Goal: Find specific page/section: Find specific page/section

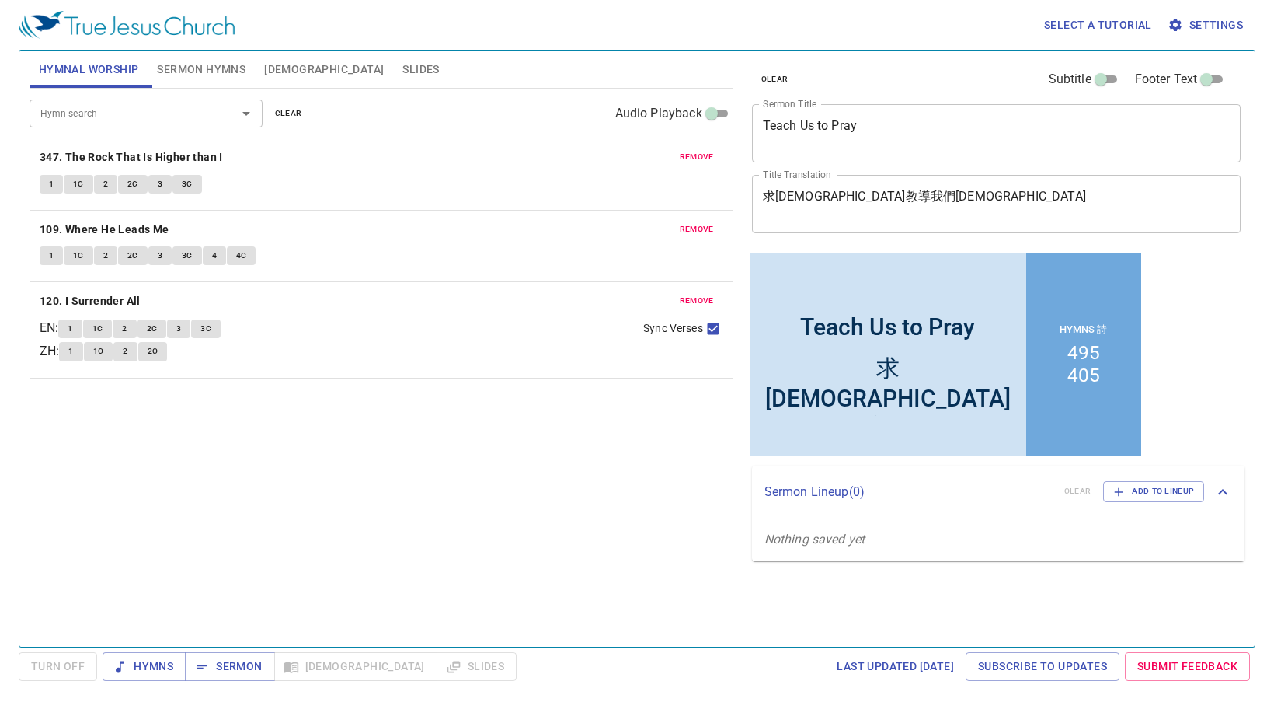
click at [275, 65] on span "[DEMOGRAPHIC_DATA]" at bounding box center [324, 69] width 120 height 19
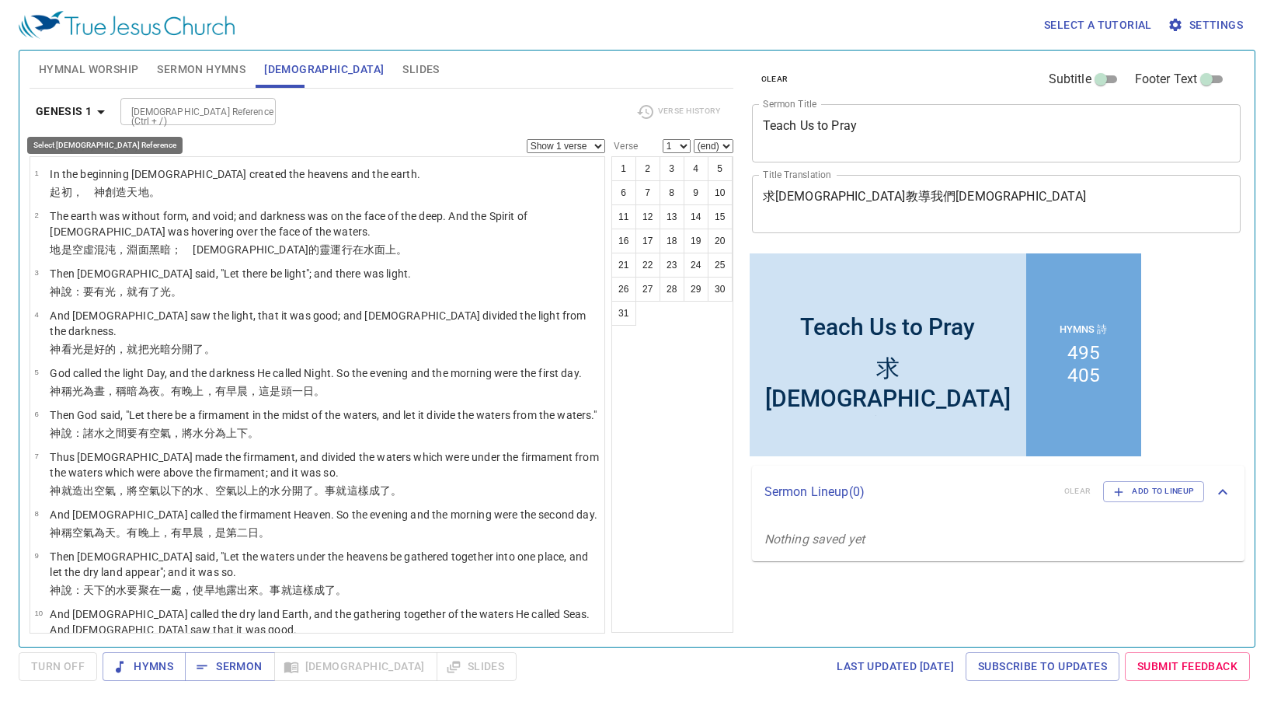
click at [103, 111] on icon "button" at bounding box center [101, 112] width 19 height 19
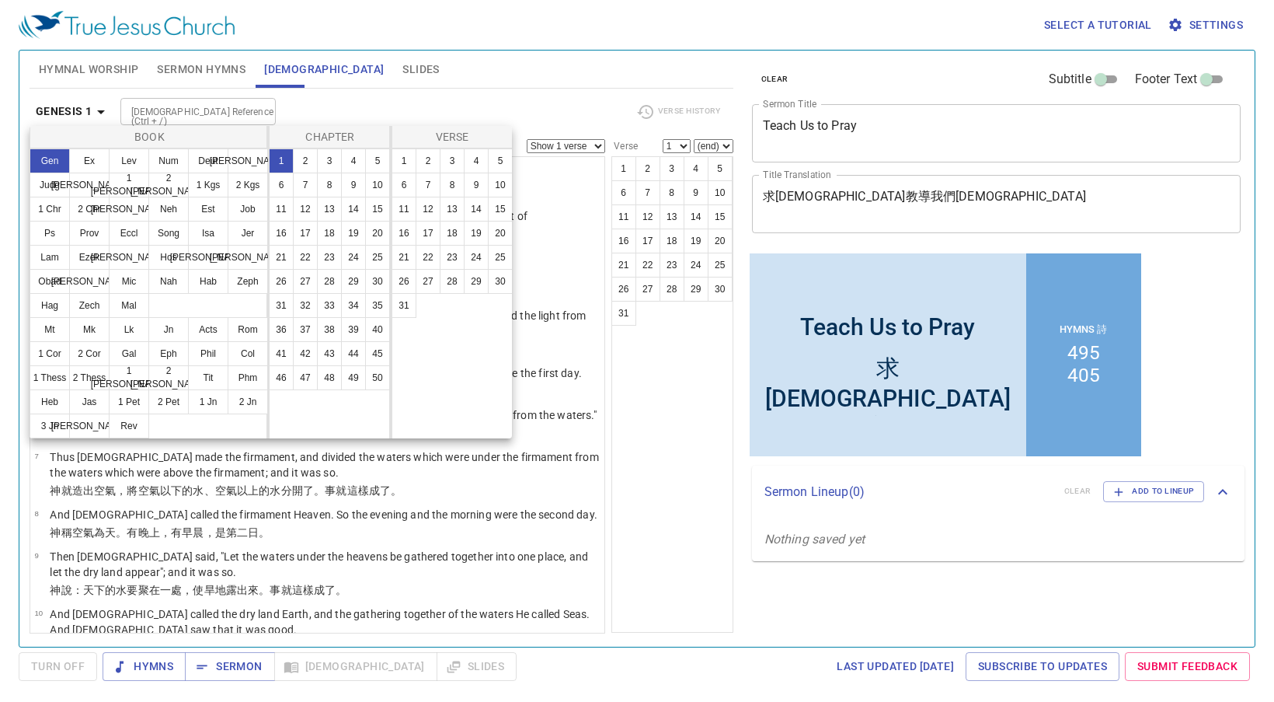
click at [103, 111] on div at bounding box center [637, 351] width 1274 height 702
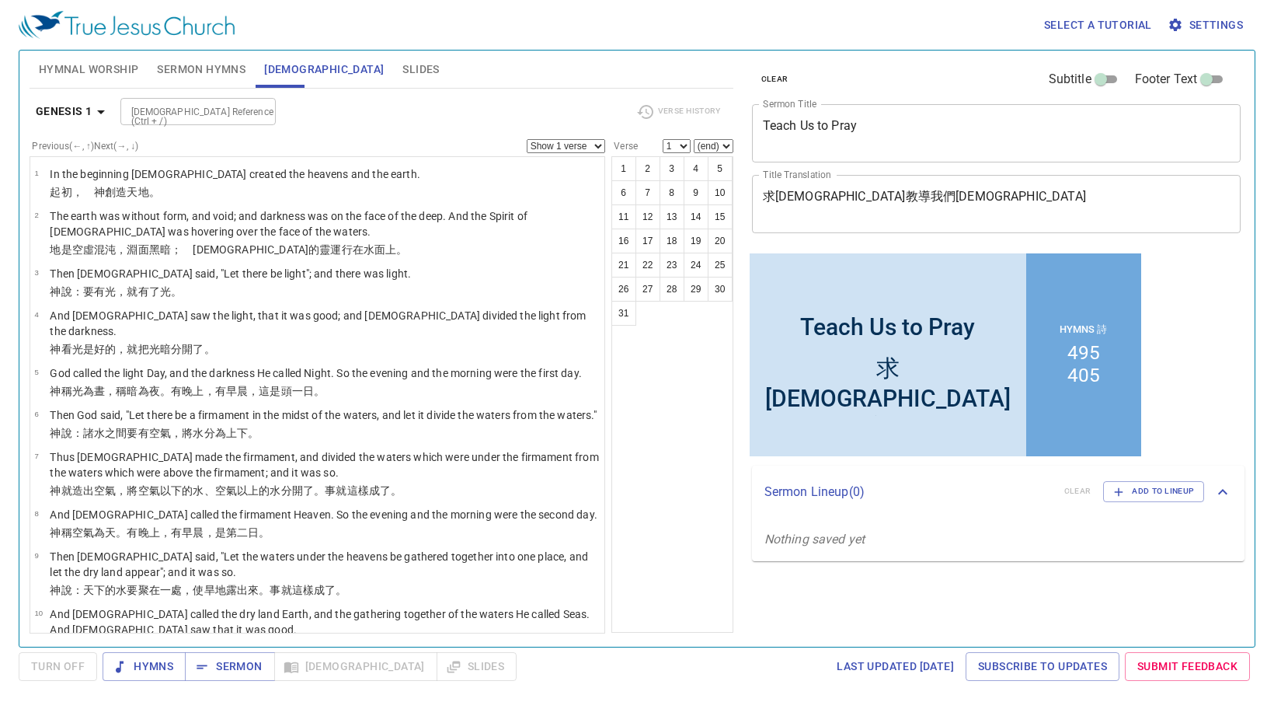
click at [381, 106] on div "[DEMOGRAPHIC_DATA] Reference (Ctrl + /) [DEMOGRAPHIC_DATA] Reference (Ctrl + /)" at bounding box center [372, 111] width 504 height 27
click at [1187, 24] on span "Settings" at bounding box center [1207, 25] width 72 height 19
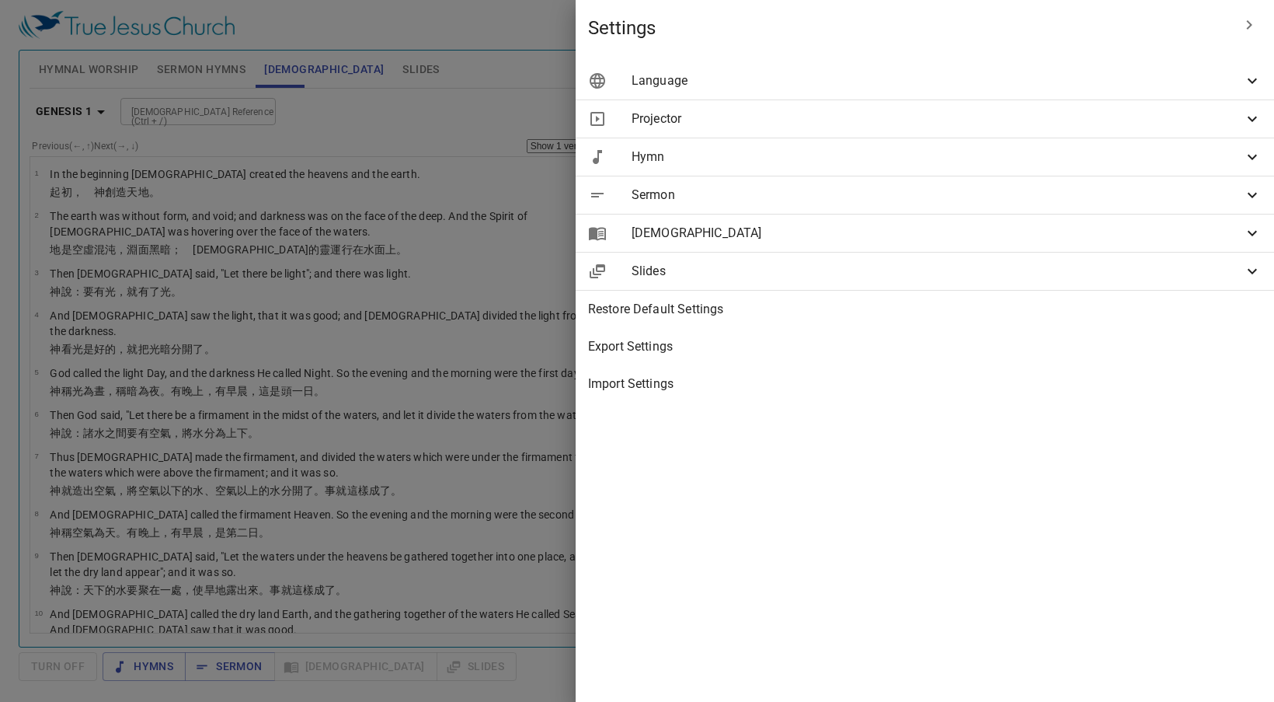
click at [977, 83] on span "Language" at bounding box center [937, 80] width 611 height 19
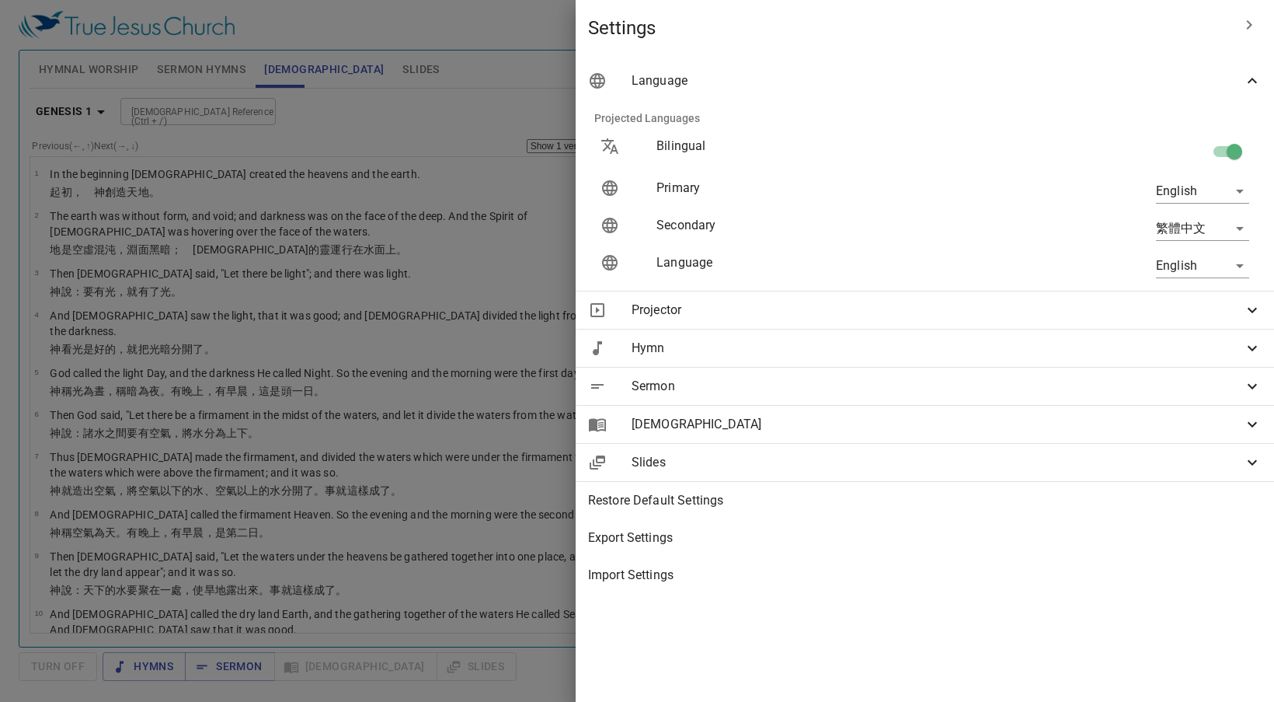
click at [977, 83] on span "Language" at bounding box center [937, 80] width 611 height 19
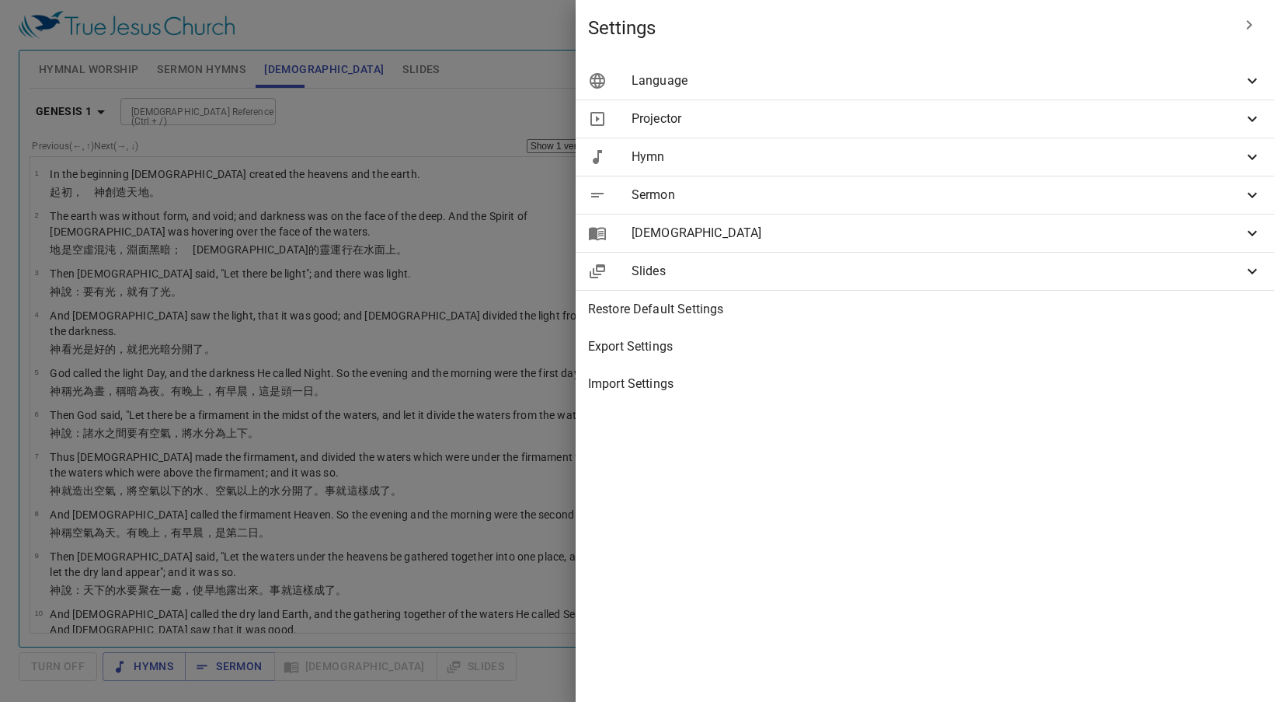
click at [949, 235] on span "[DEMOGRAPHIC_DATA]" at bounding box center [937, 233] width 611 height 19
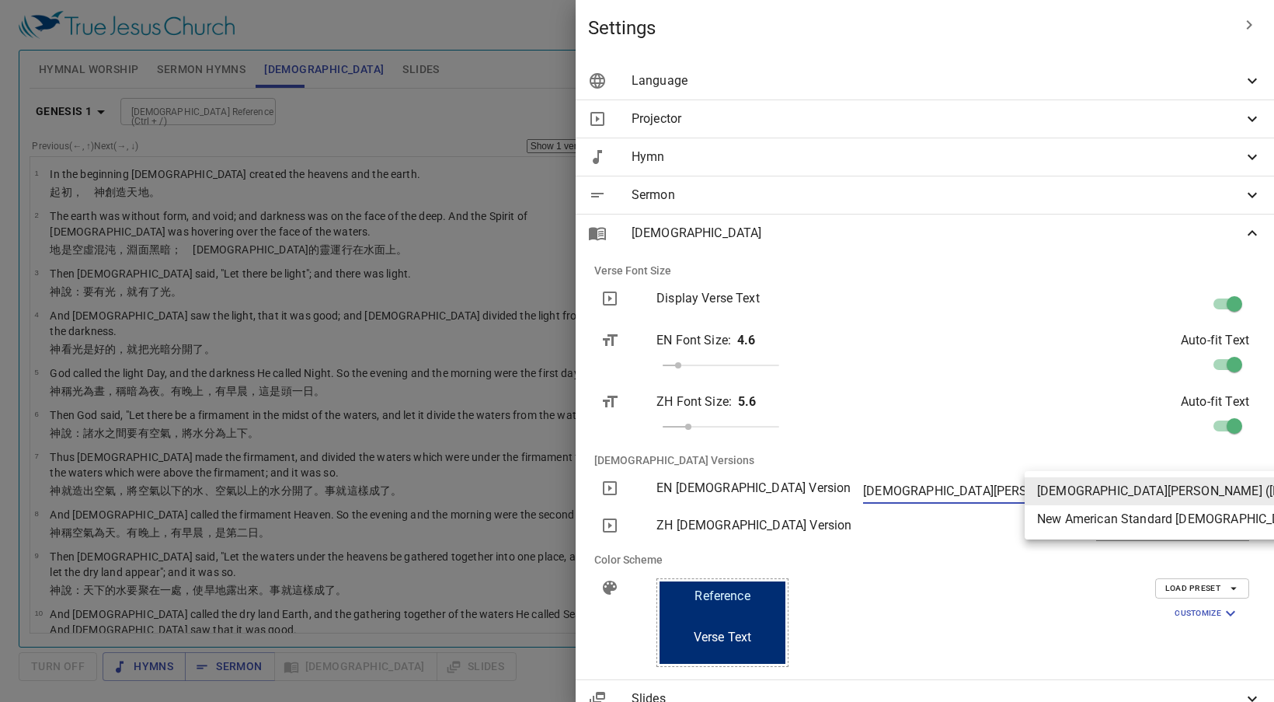
click at [1123, 489] on body "Select a tutorial Settings Hymnal Worship Sermon Hymns [DEMOGRAPHIC_DATA] Slide…" at bounding box center [637, 351] width 1274 height 702
click at [1057, 428] on div at bounding box center [637, 351] width 1274 height 702
click at [1104, 496] on body "Select a tutorial Settings Hymnal Worship Sermon Hymns [DEMOGRAPHIC_DATA] Slide…" at bounding box center [637, 351] width 1274 height 702
click at [1104, 443] on div at bounding box center [637, 351] width 1274 height 702
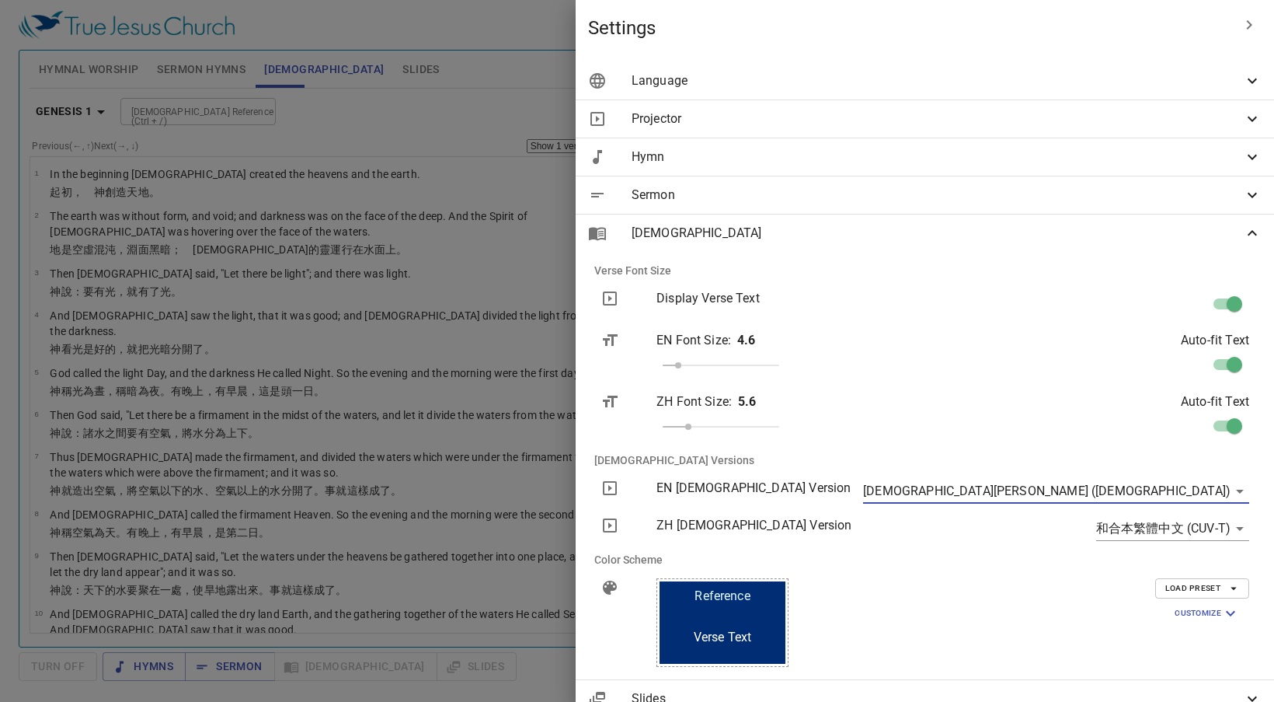
click at [1134, 483] on body "Select a tutorial Settings Hymnal Worship Sermon Hymns [DEMOGRAPHIC_DATA] Slide…" at bounding box center [637, 351] width 1274 height 702
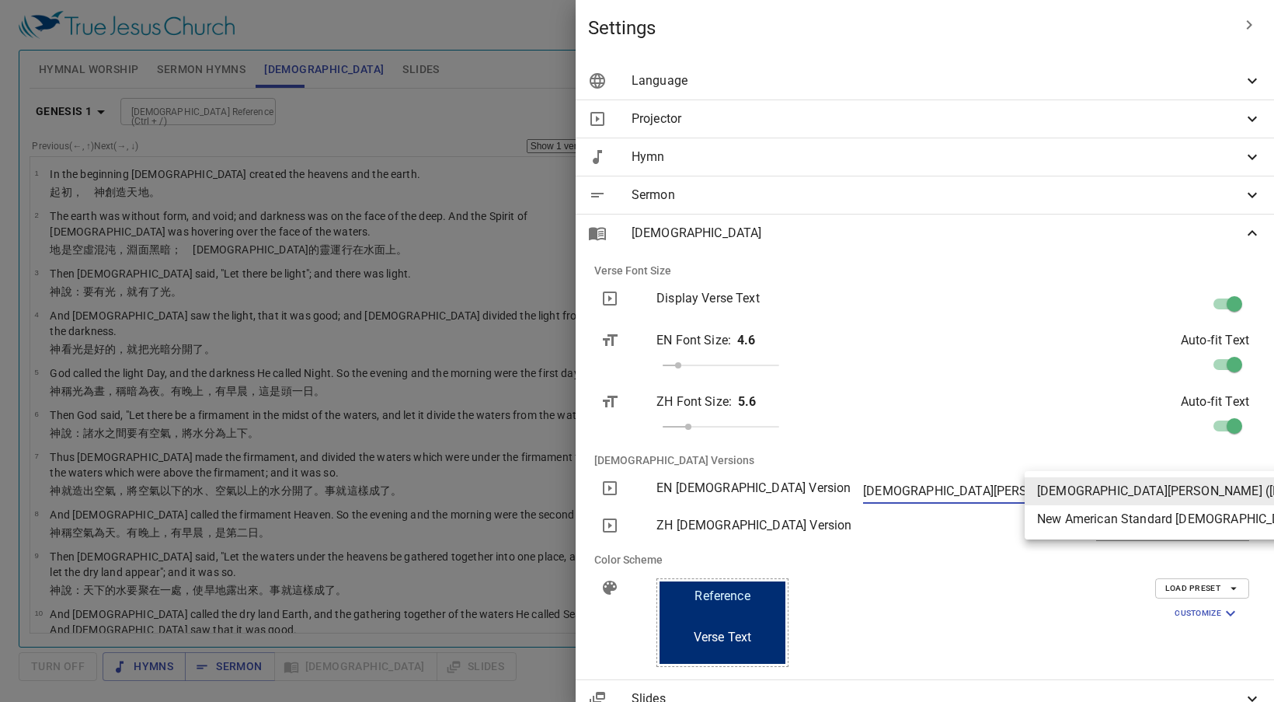
click at [1092, 436] on div at bounding box center [637, 351] width 1274 height 702
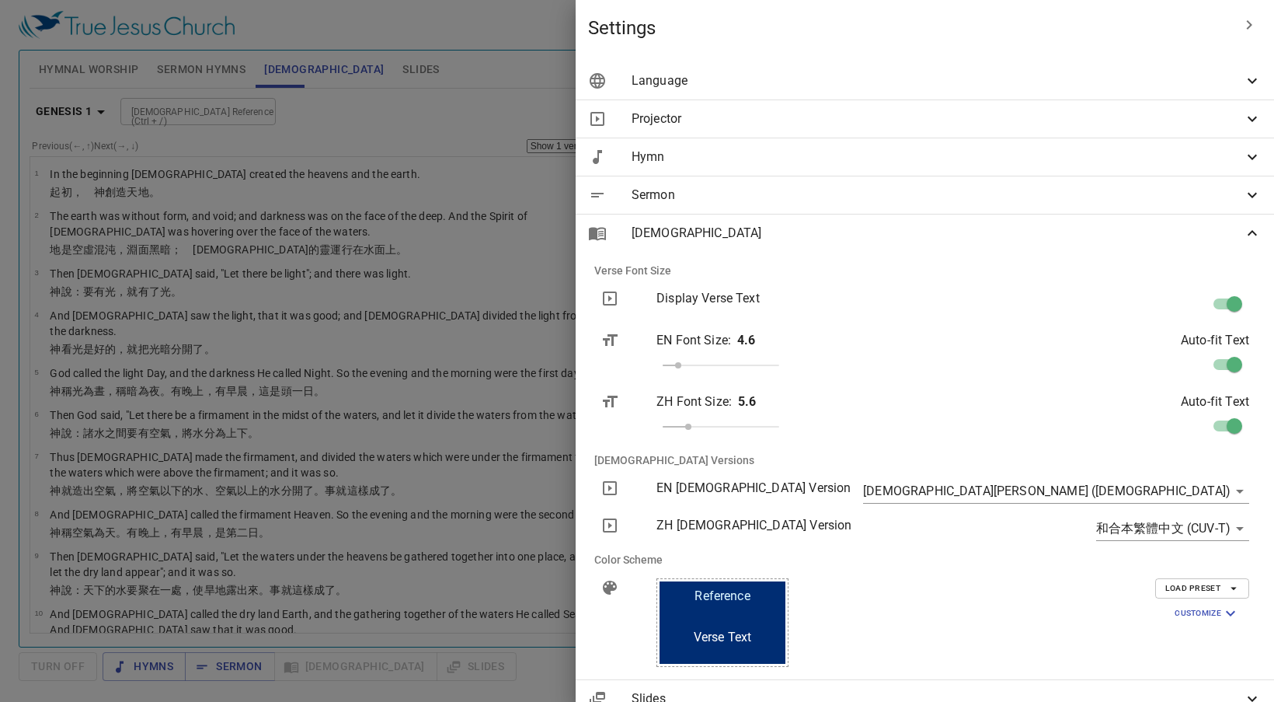
click at [1091, 436] on div "Auto-fit Text" at bounding box center [1121, 417] width 280 height 74
click at [687, 398] on div at bounding box center [637, 351] width 1274 height 702
